Goal: Transaction & Acquisition: Download file/media

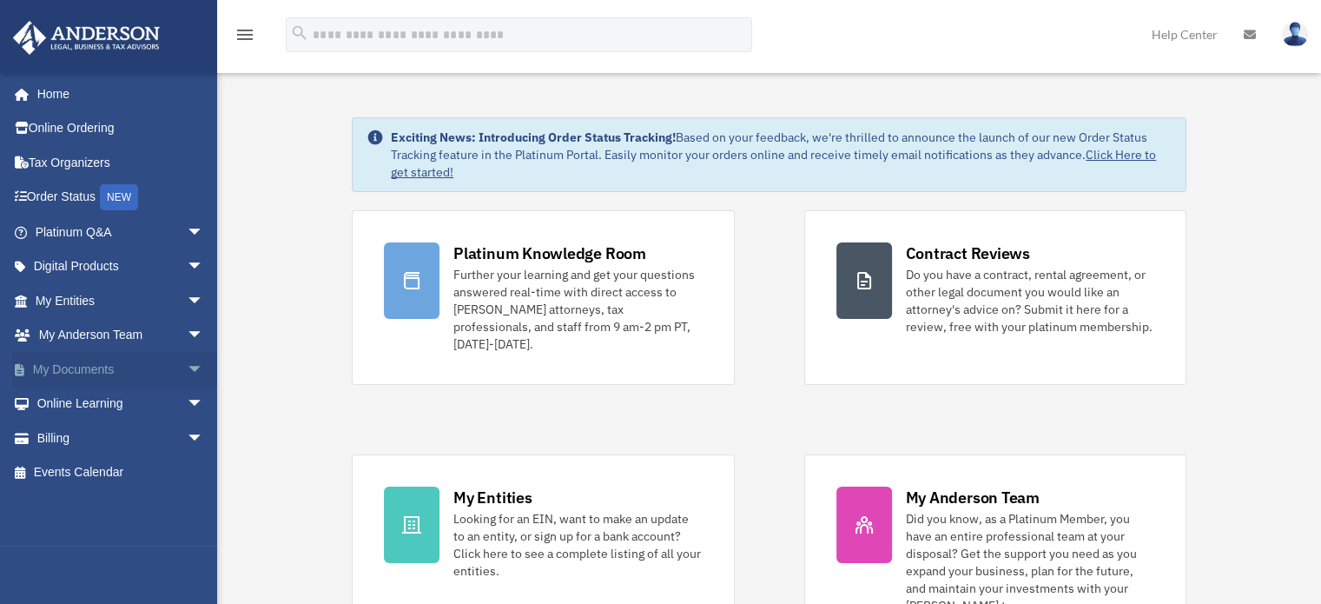
click at [187, 366] on span "arrow_drop_down" at bounding box center [204, 370] width 35 height 36
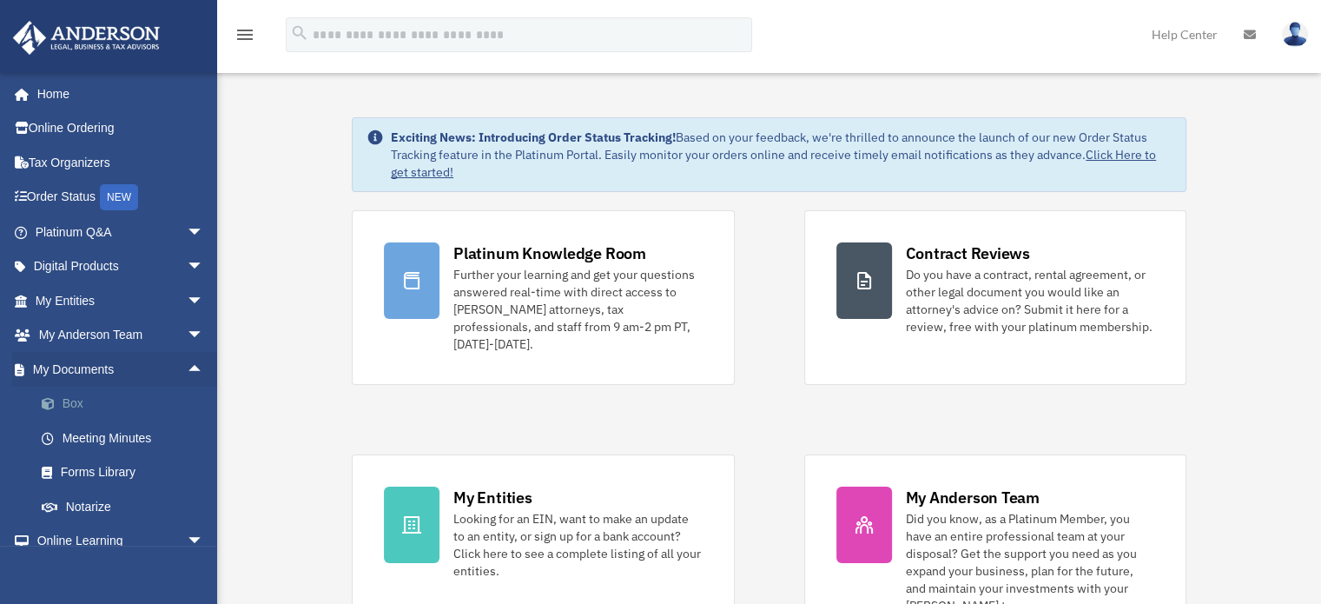
click at [76, 398] on link "Box" at bounding box center [127, 404] width 206 height 35
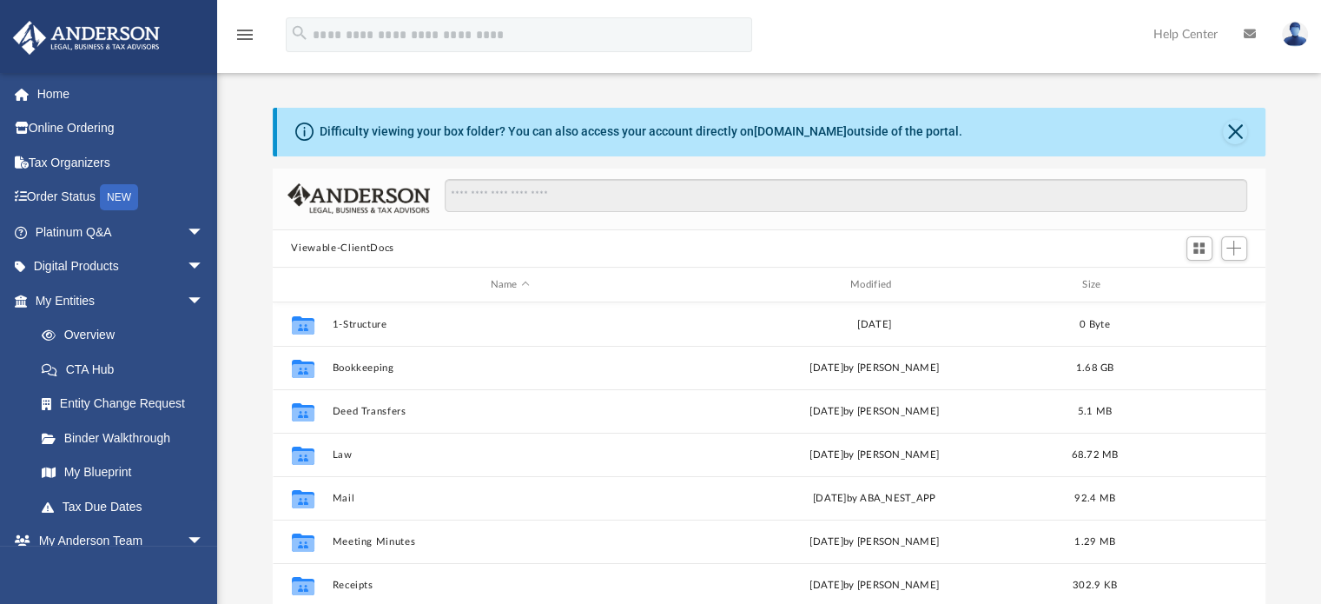
scroll to position [381, 980]
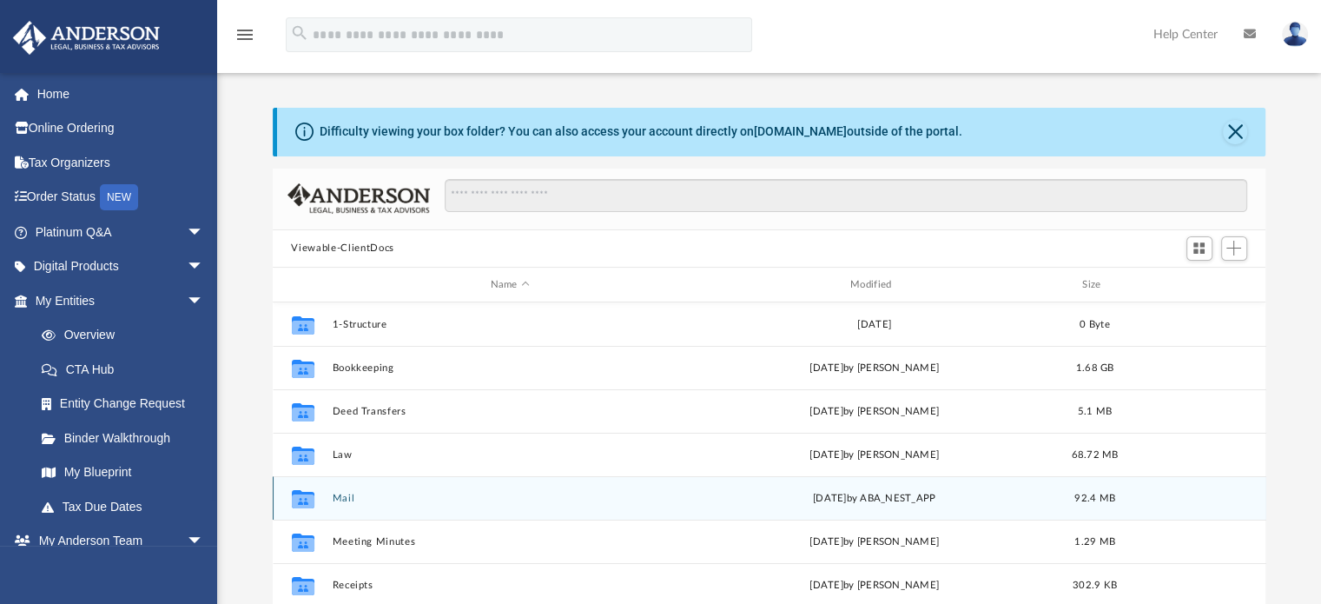
click at [341, 496] on button "Mail" at bounding box center [510, 498] width 356 height 11
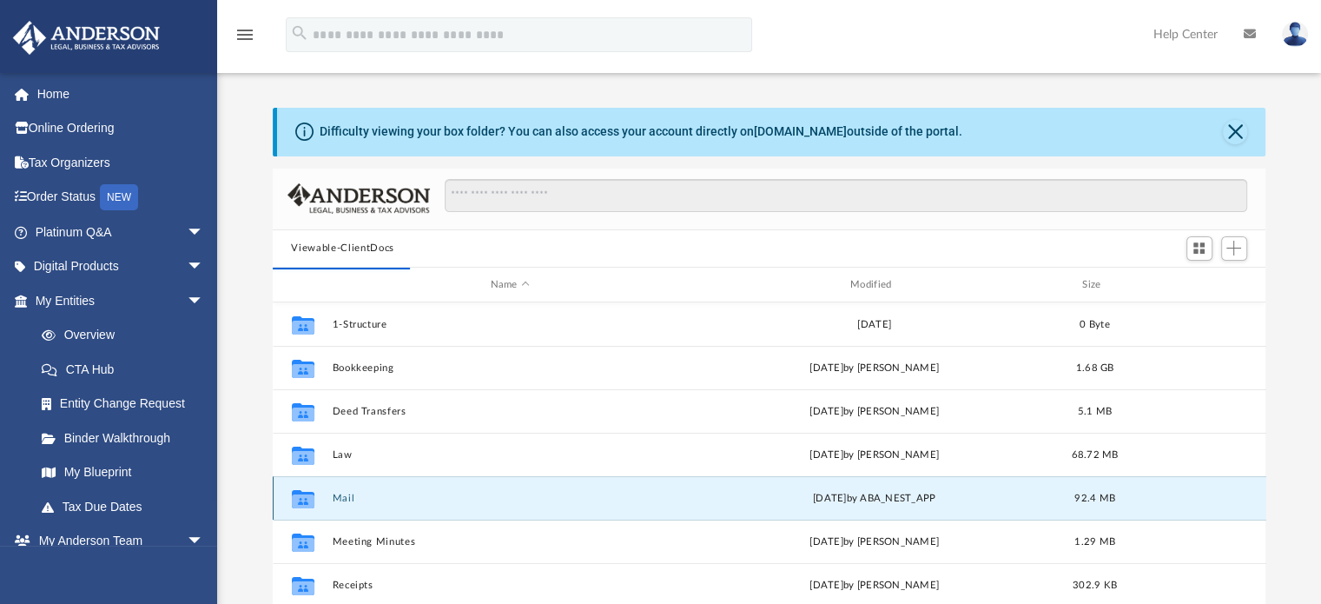
click at [345, 506] on div "Collaborated Folder Mail [DATE] by ABA_NEST_APP 92.4 MB" at bounding box center [770, 497] width 994 height 43
click at [362, 497] on button "Mail" at bounding box center [510, 498] width 356 height 11
click at [299, 500] on icon "grid" at bounding box center [302, 501] width 23 height 14
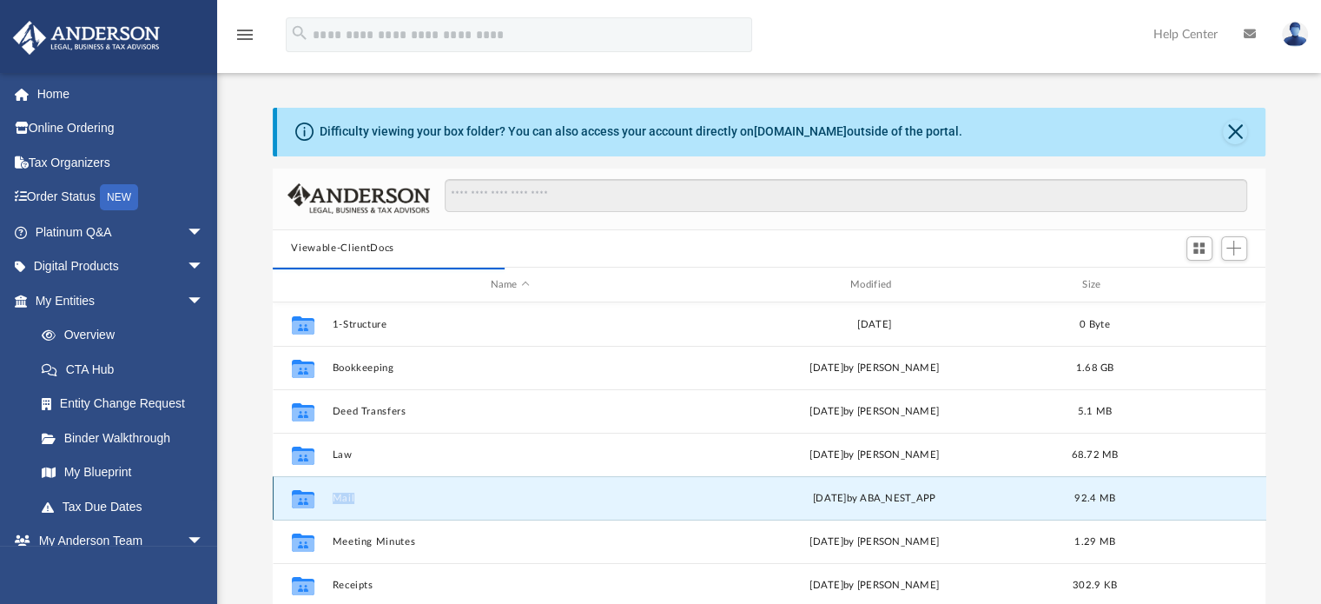
click at [299, 500] on icon "grid" at bounding box center [302, 501] width 23 height 14
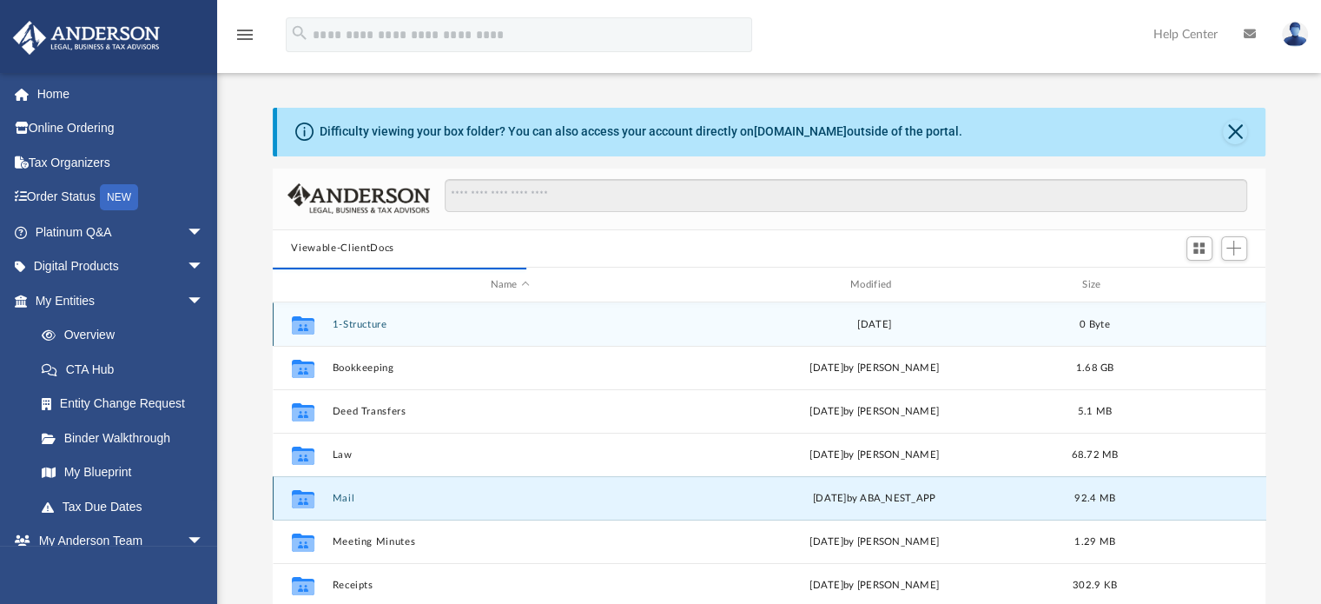
scroll to position [328, 980]
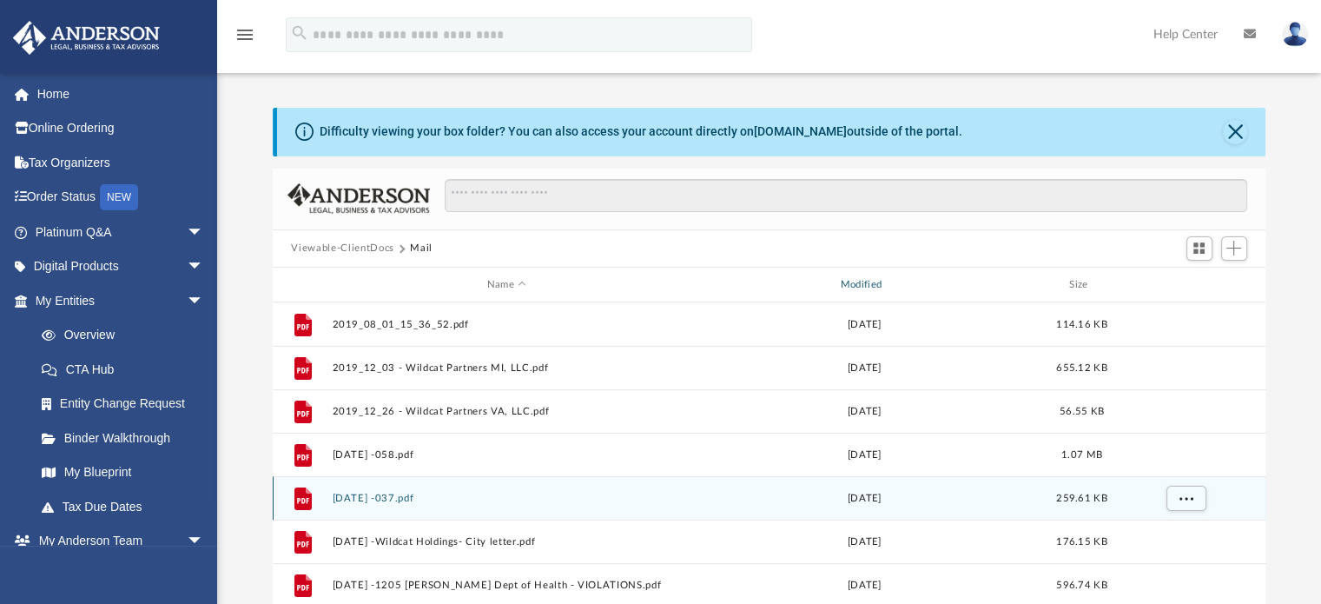
click at [870, 281] on div "Modified" at bounding box center [864, 285] width 350 height 16
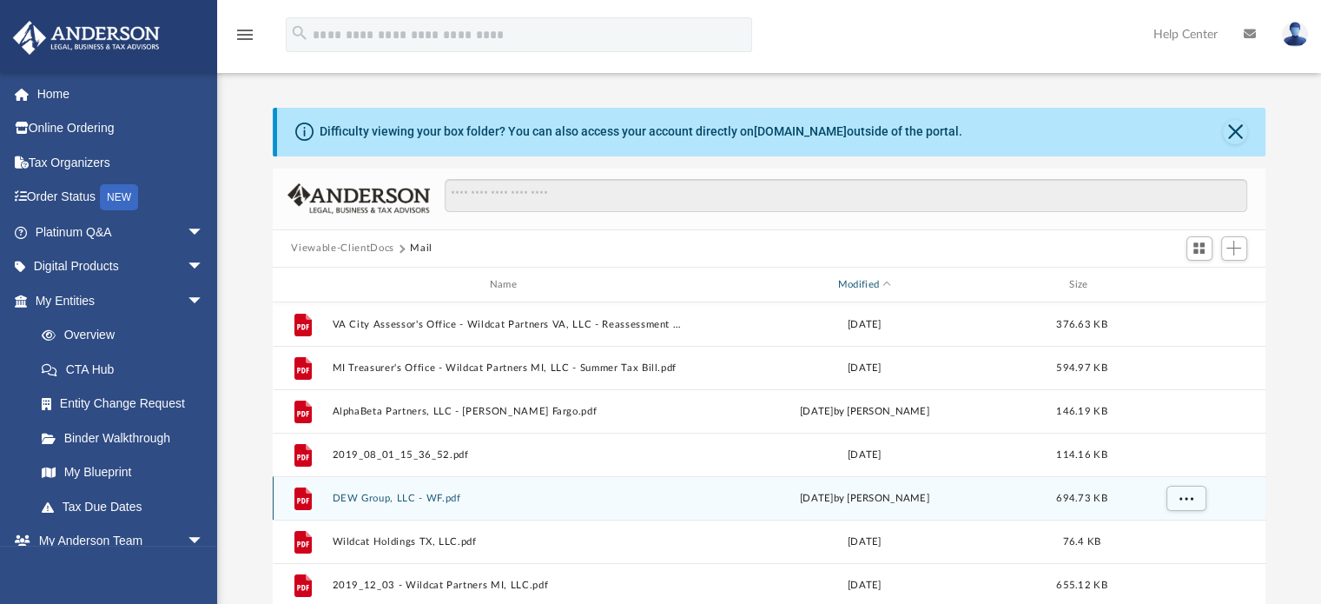
click at [865, 286] on div "Modified" at bounding box center [864, 285] width 350 height 16
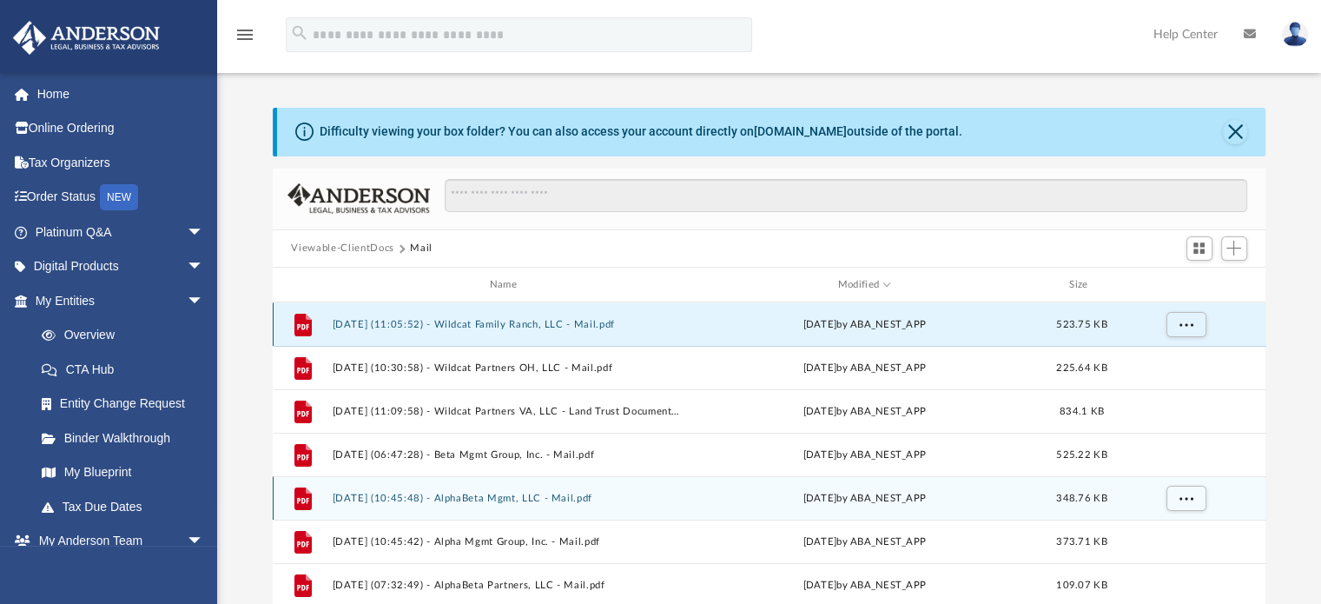
click at [517, 328] on button "[DATE] (11:05:52) - Wildcat Family Ranch, LLC - Mail.pdf" at bounding box center [507, 324] width 350 height 11
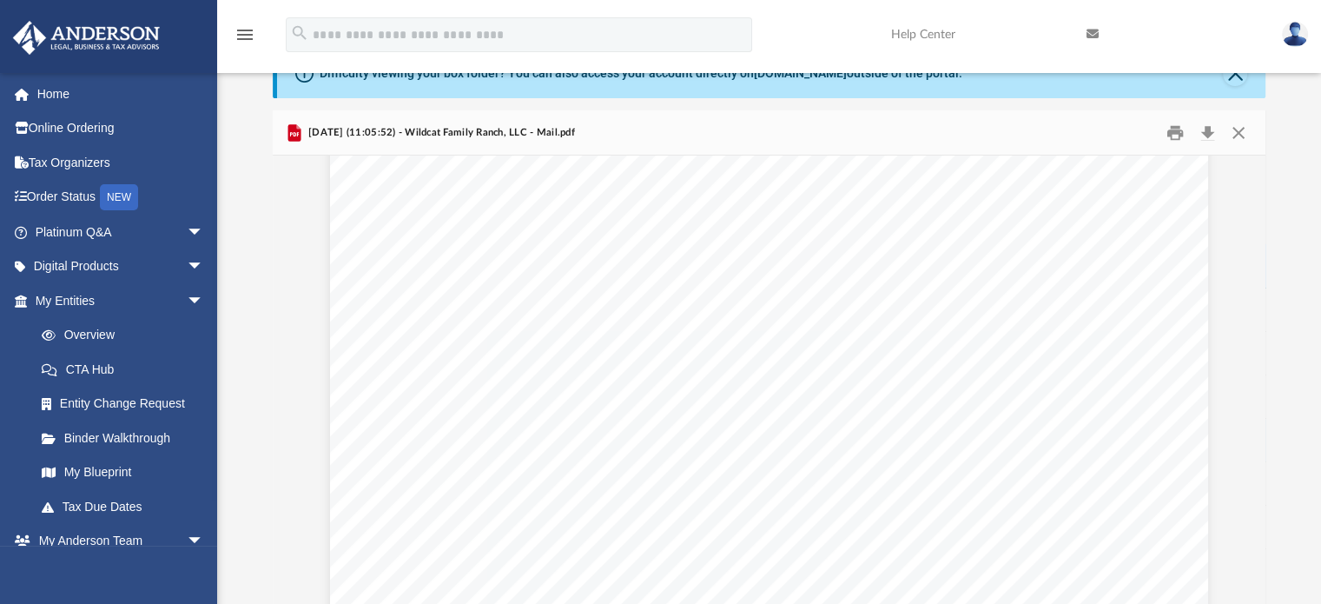
scroll to position [0, 0]
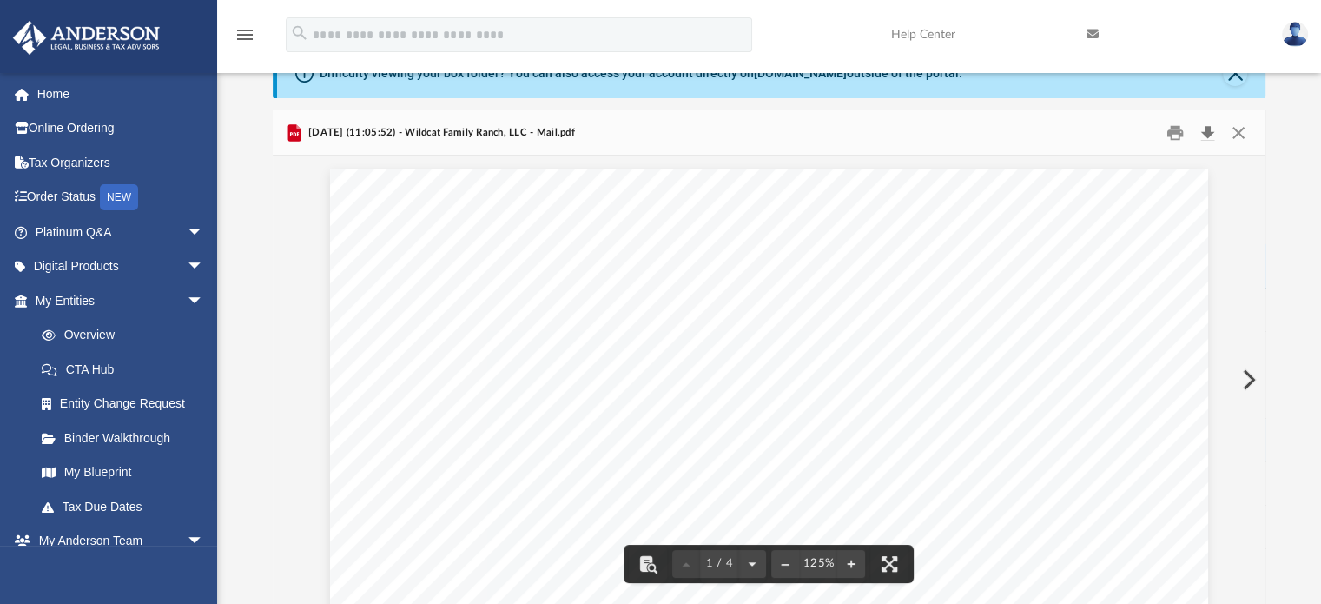
click at [1207, 131] on button "Download" at bounding box center [1208, 132] width 31 height 27
click at [1246, 135] on button "Close" at bounding box center [1238, 132] width 31 height 27
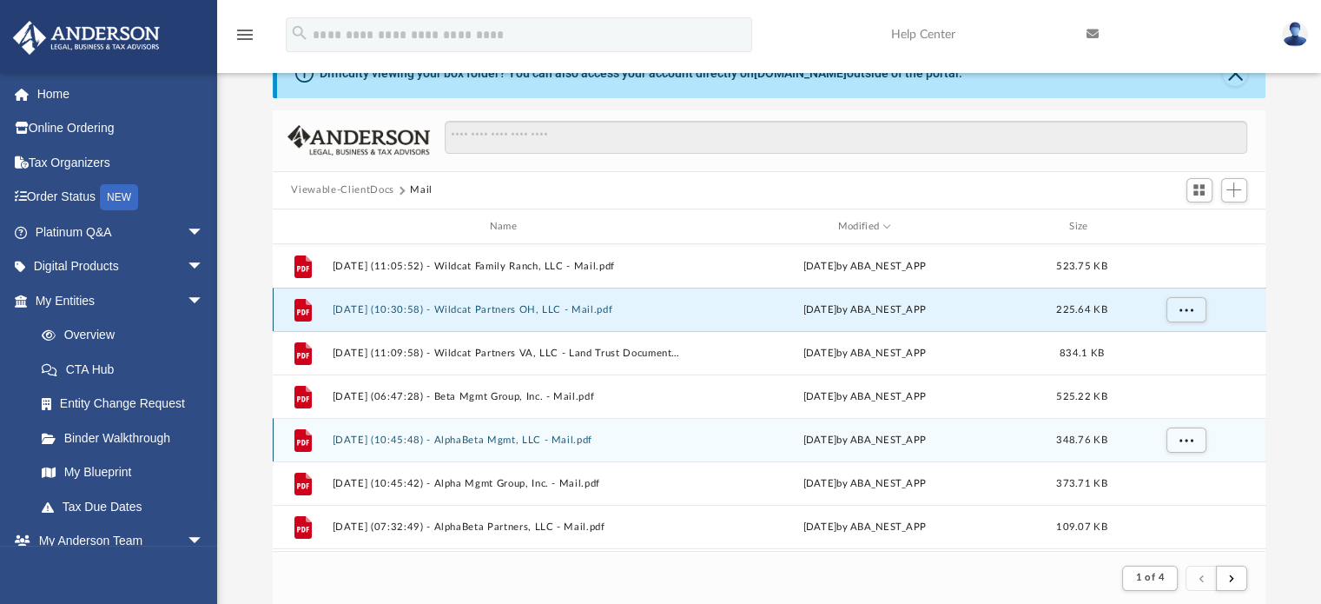
click at [478, 307] on button "[DATE] (10:30:58) - Wildcat Partners OH, LLC - Mail.pdf" at bounding box center [507, 309] width 350 height 11
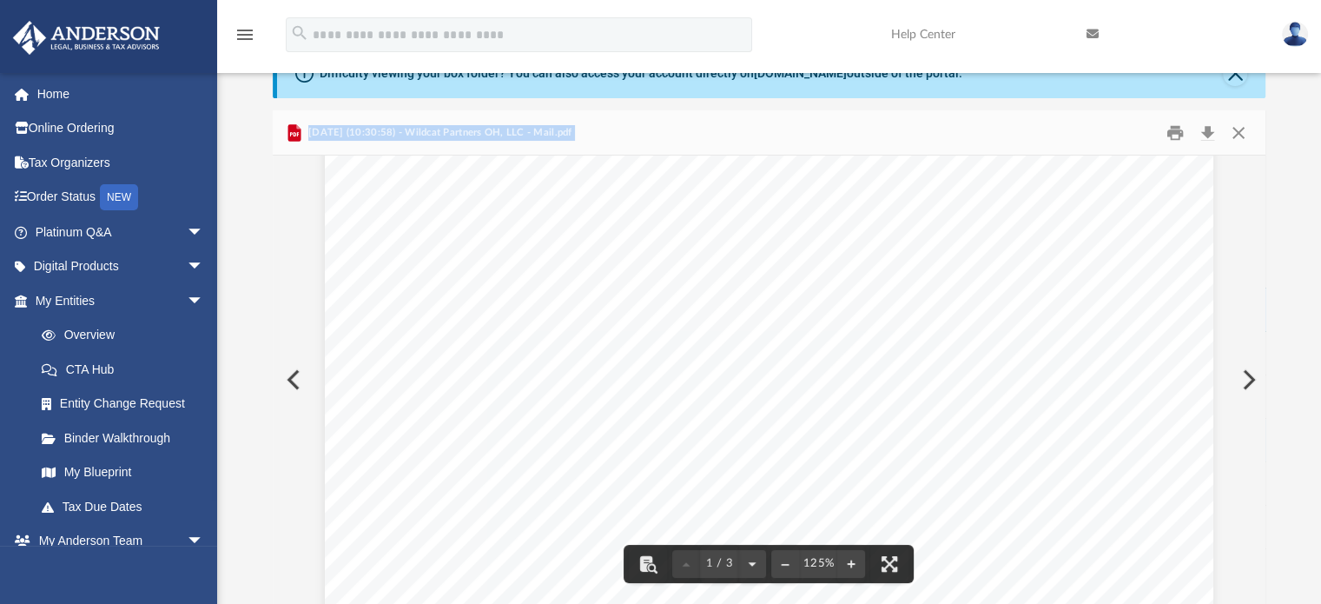
scroll to position [573, 5]
drag, startPoint x: 1272, startPoint y: 173, endPoint x: 1104, endPoint y: 254, distance: 186.1
click at [1104, 254] on div "Difficulty viewing your box folder? You can also access your account directly o…" at bounding box center [769, 327] width 1104 height 555
click at [1206, 135] on button "Download" at bounding box center [1208, 132] width 31 height 27
